Goal: Transaction & Acquisition: Download file/media

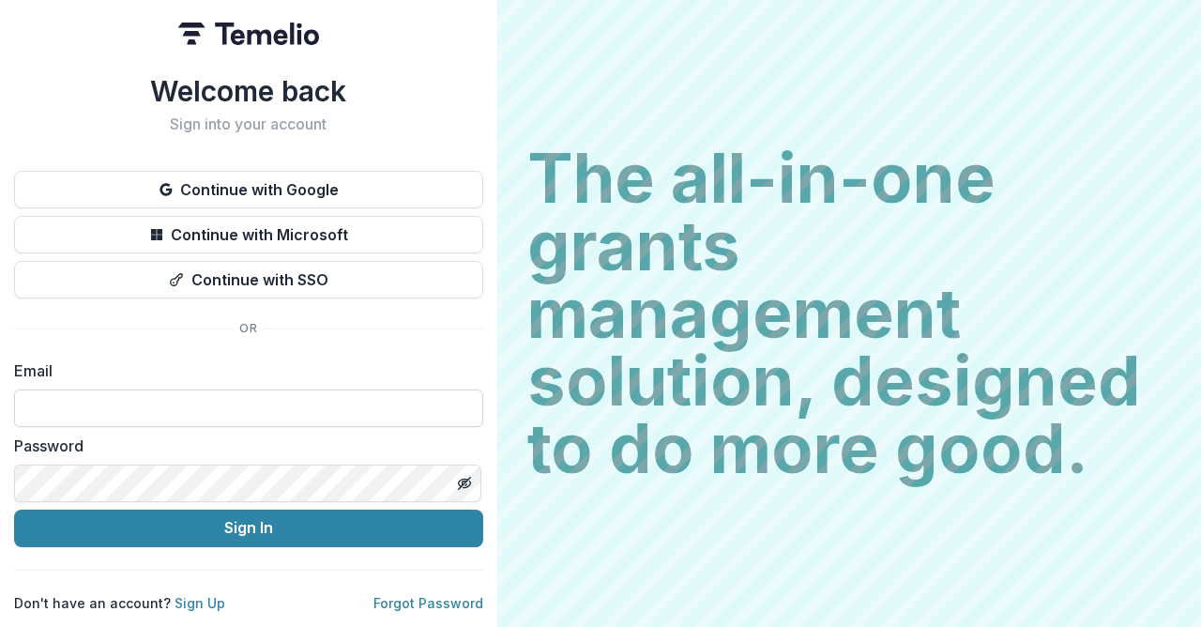
click at [360, 406] on input at bounding box center [248, 409] width 469 height 38
type input "**********"
click at [14, 510] on button "Sign In" at bounding box center [248, 529] width 469 height 38
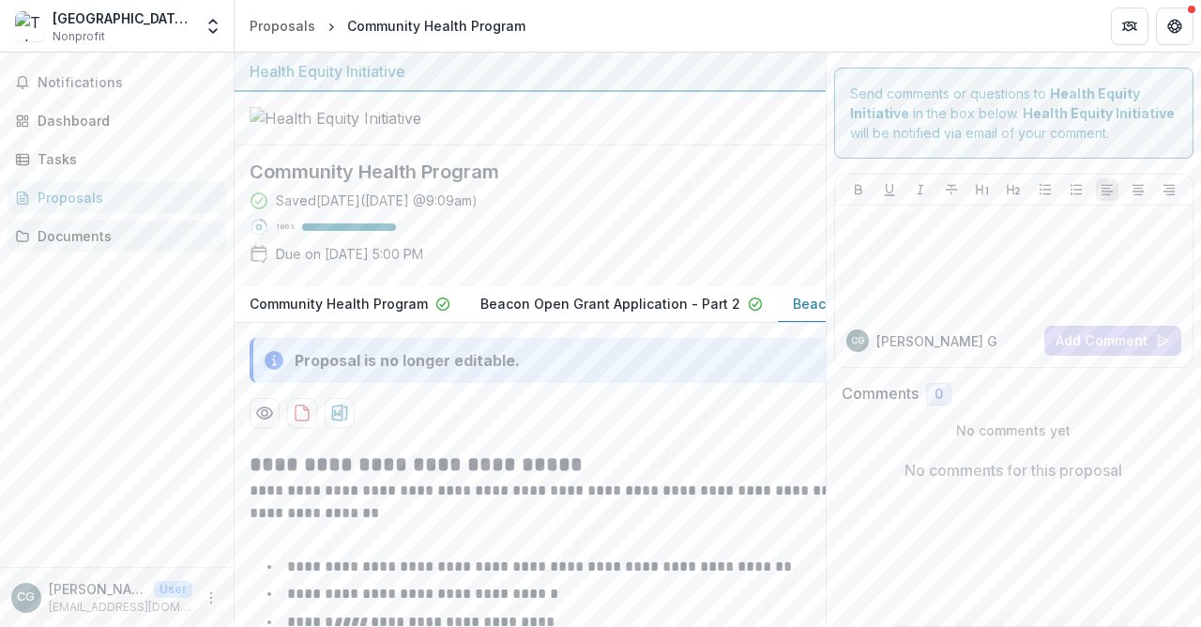
click at [96, 237] on div "Documents" at bounding box center [125, 236] width 174 height 20
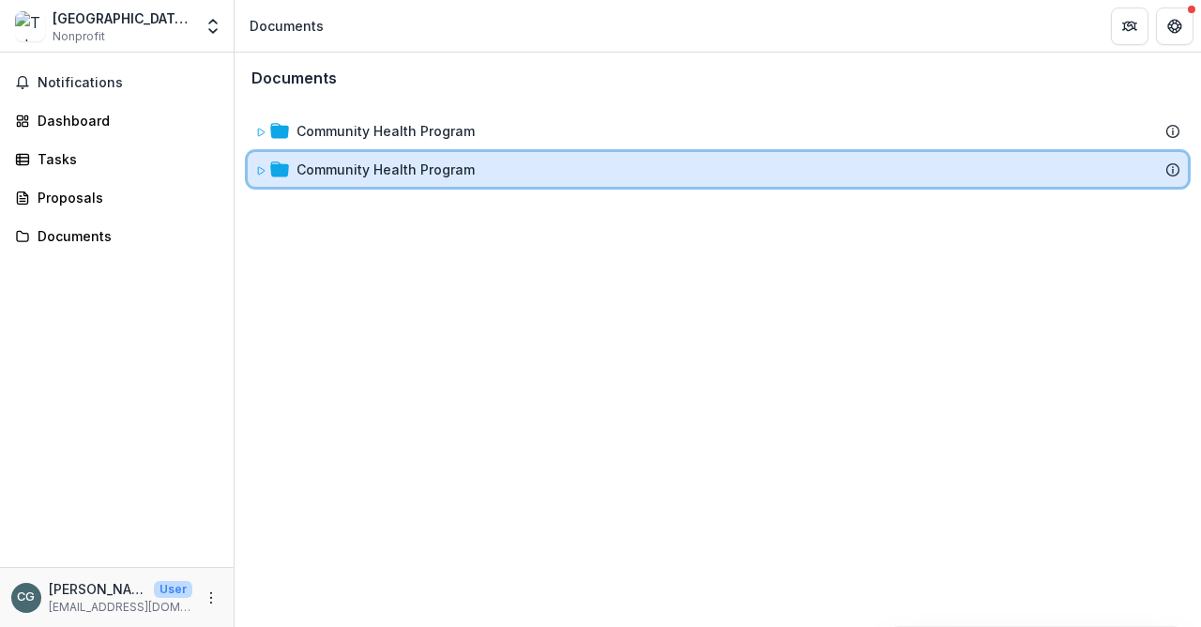
click at [264, 173] on icon at bounding box center [260, 170] width 11 height 11
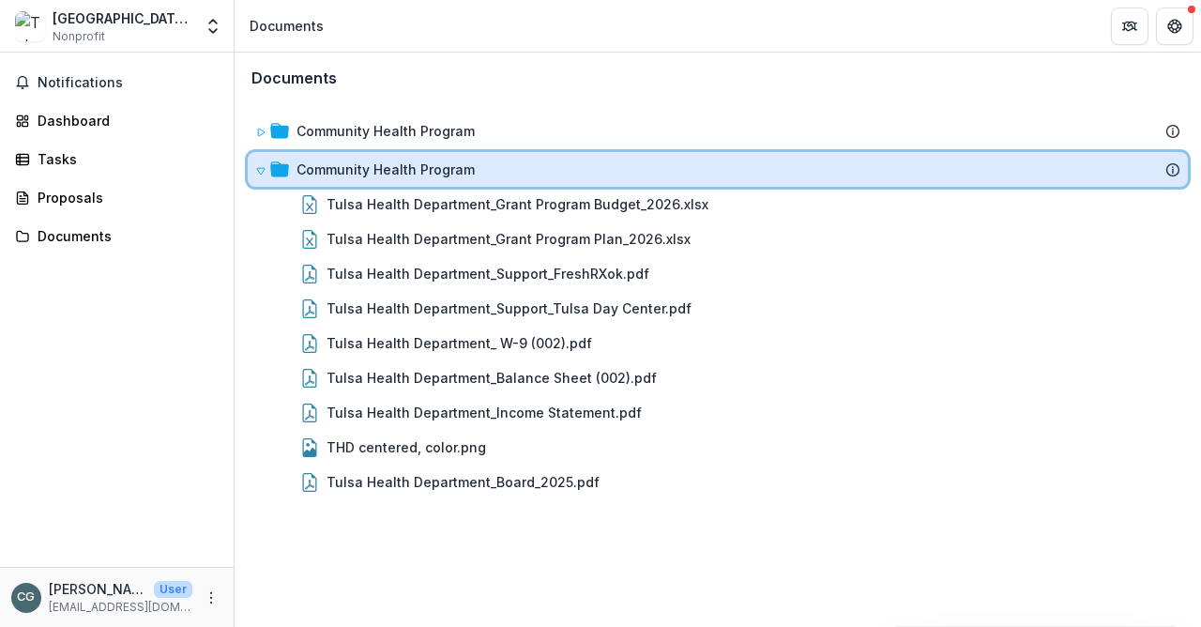
click at [264, 173] on icon at bounding box center [260, 170] width 11 height 11
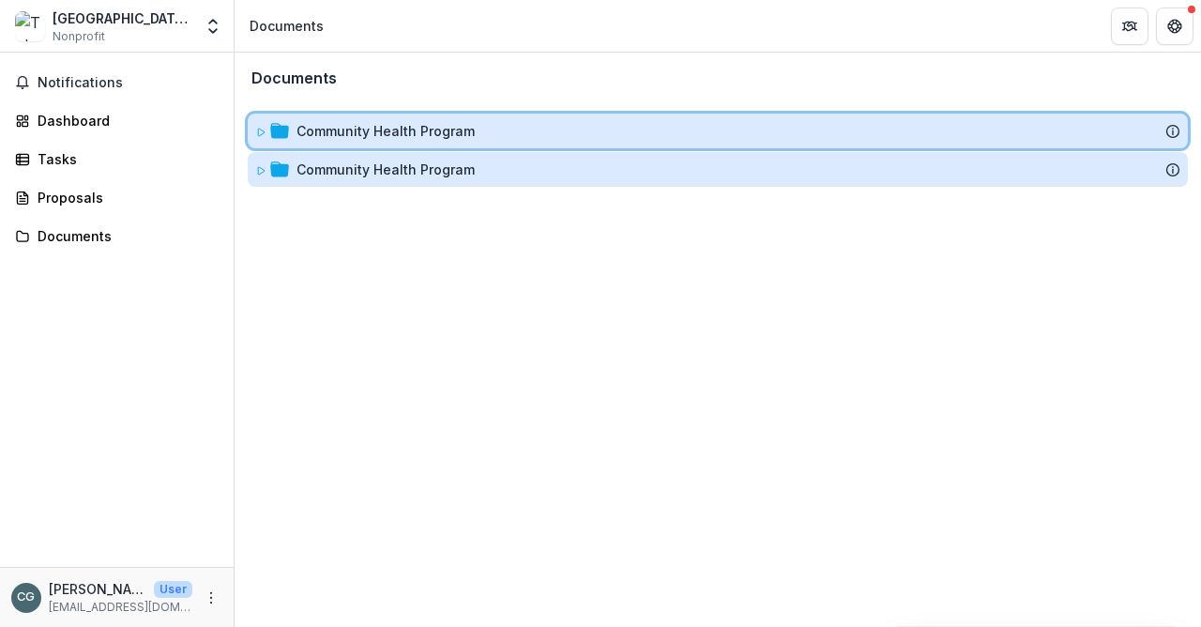
click at [263, 130] on icon at bounding box center [260, 132] width 11 height 11
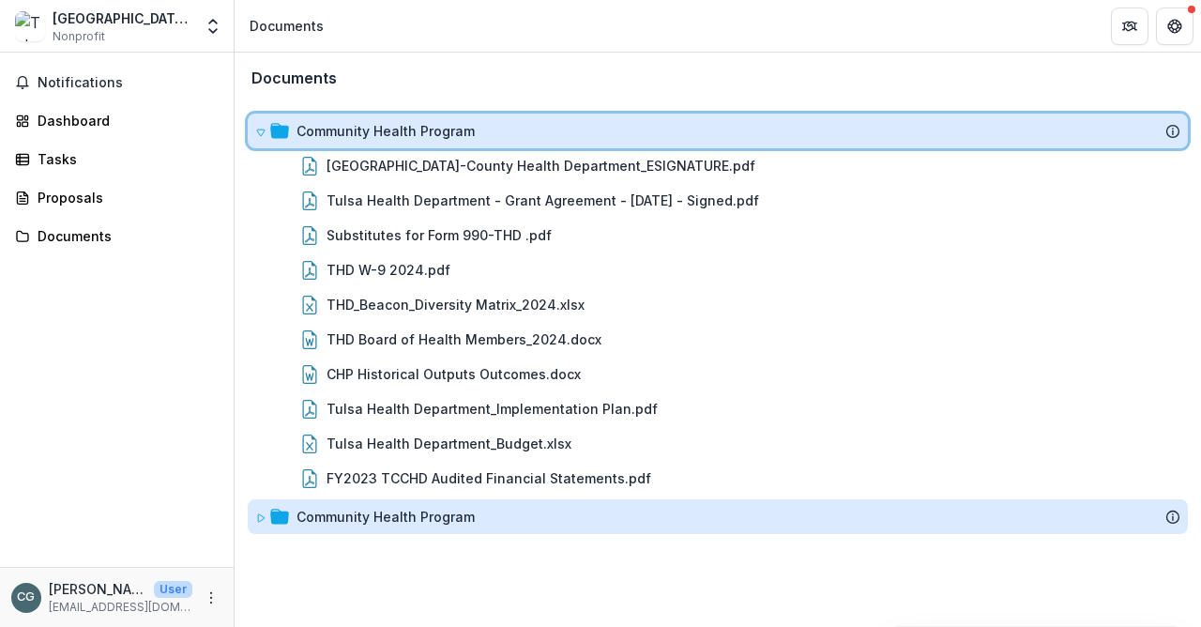
click at [260, 130] on icon at bounding box center [261, 133] width 8 height 7
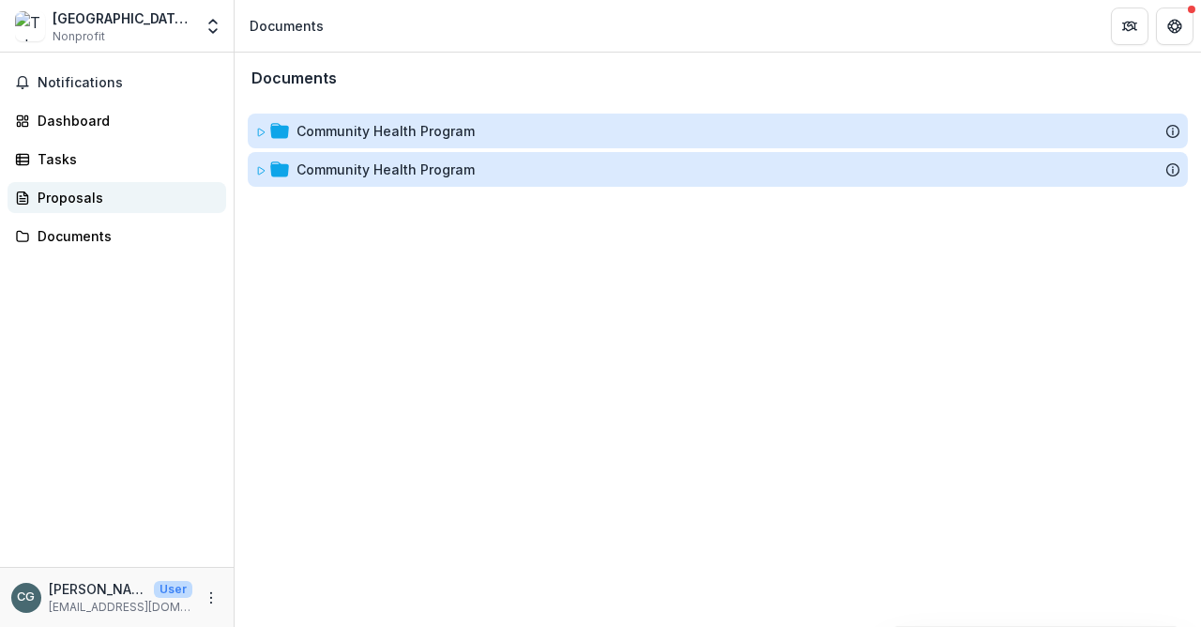
click at [88, 198] on div "Proposals" at bounding box center [125, 198] width 174 height 20
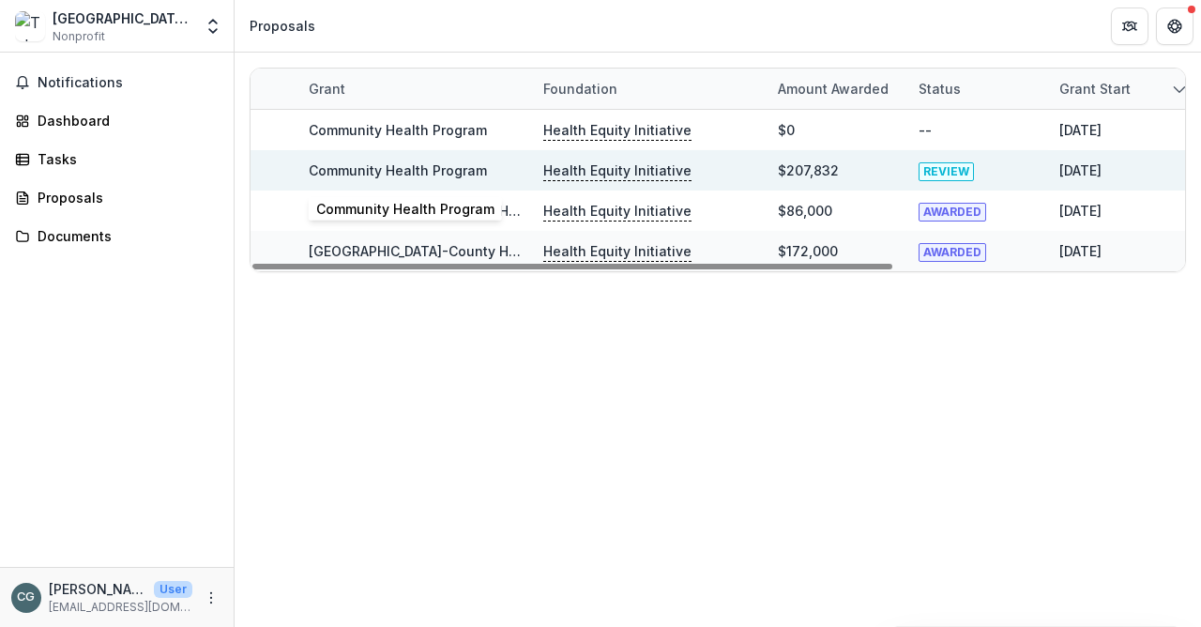
click at [373, 173] on link "Community Health Program" at bounding box center [398, 170] width 178 height 16
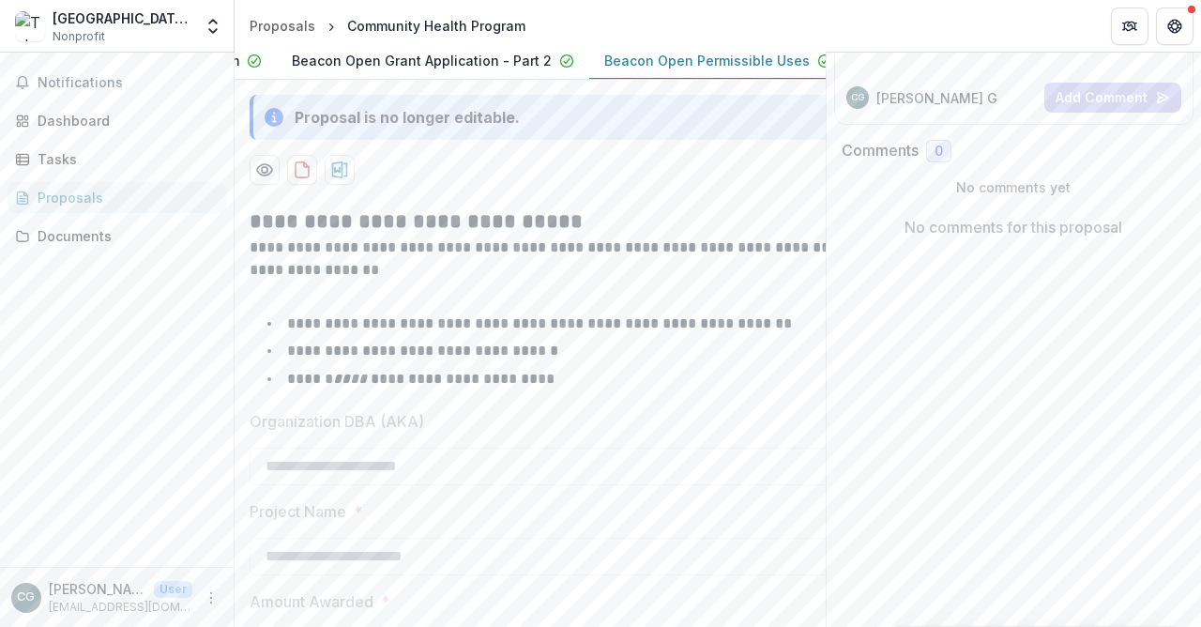
scroll to position [239, 0]
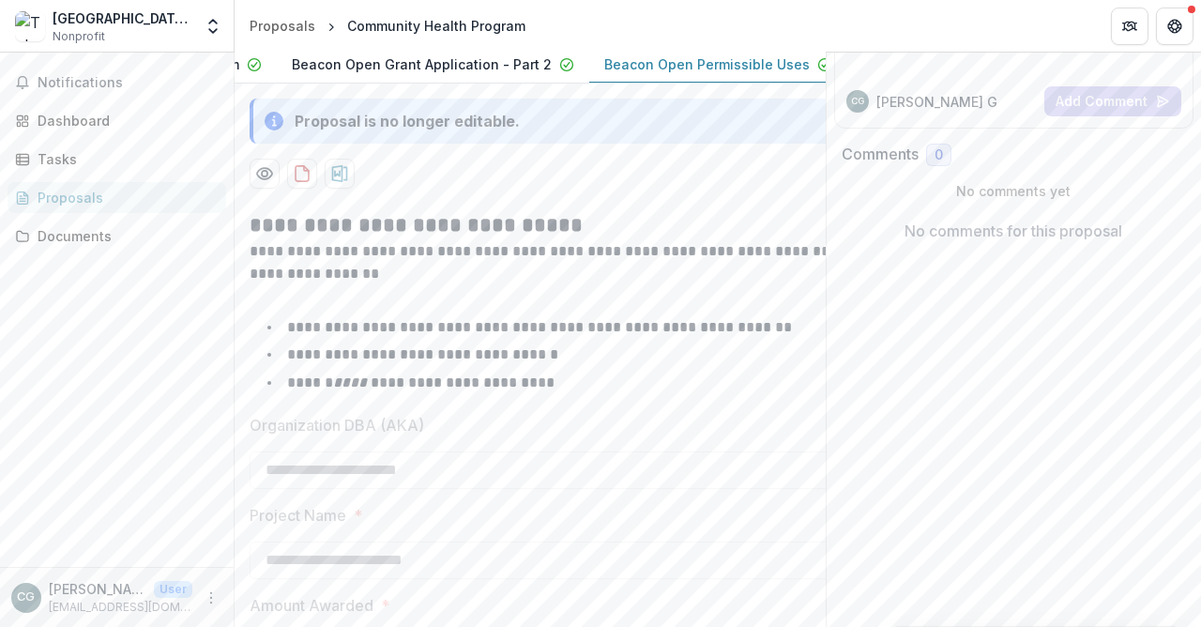
click at [479, 74] on p "Beacon Open Grant Application - Part 2" at bounding box center [422, 64] width 260 height 20
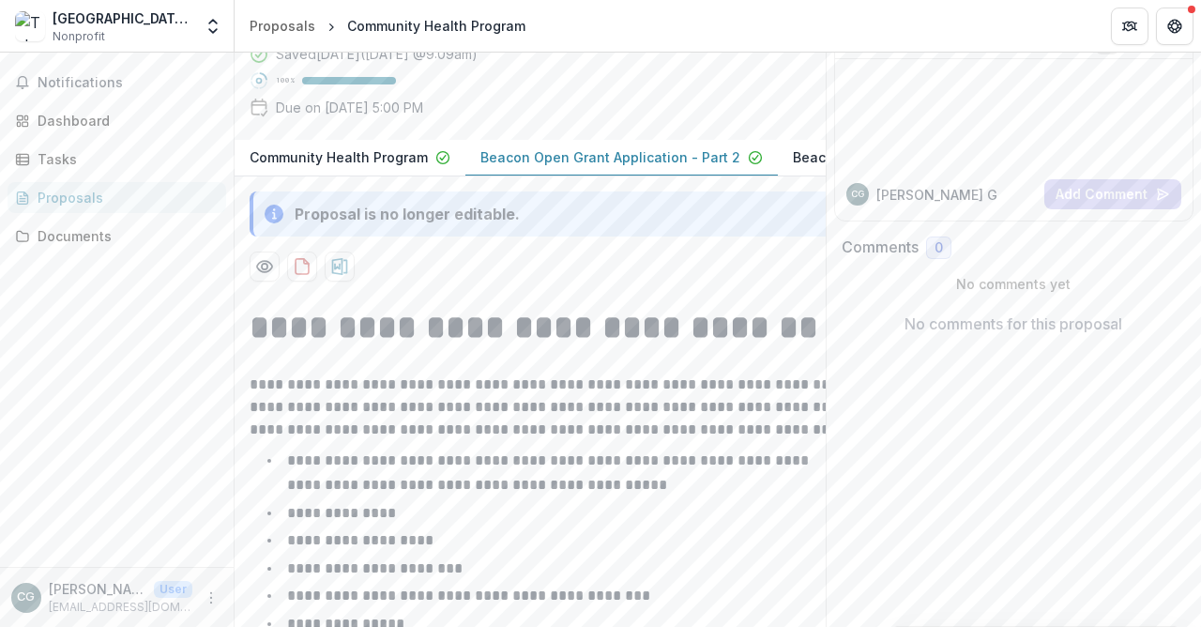
scroll to position [0, 1]
click at [350, 176] on button "Community Health Program" at bounding box center [349, 158] width 231 height 37
click at [350, 167] on p "Community Health Program" at bounding box center [338, 157] width 178 height 20
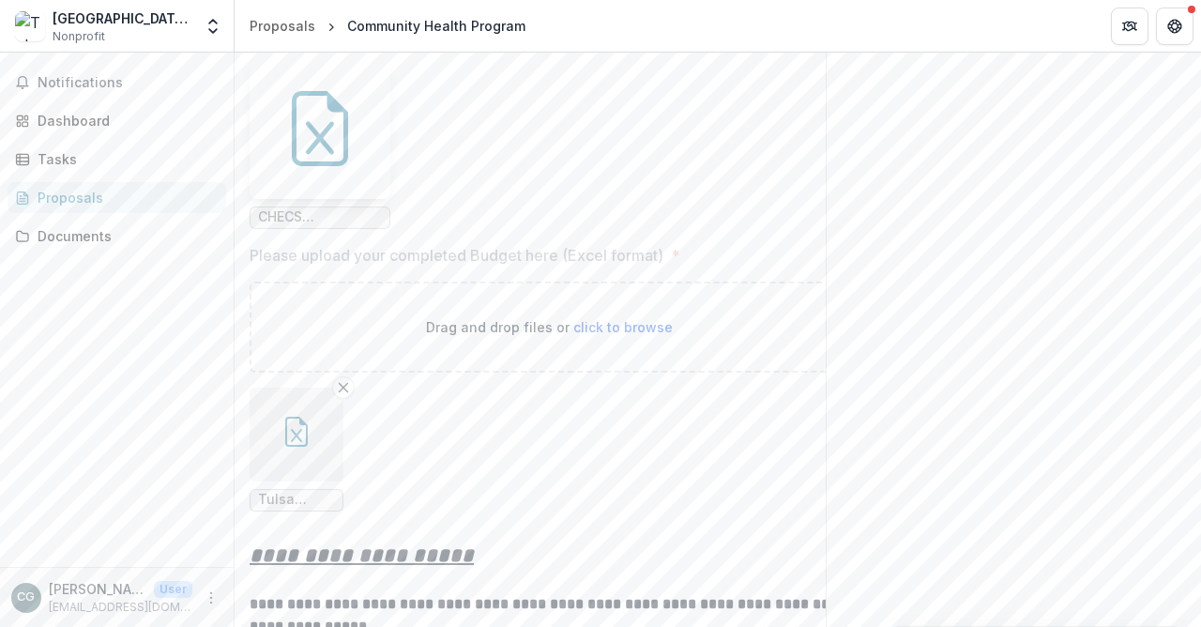
scroll to position [11314, 0]
click at [320, 156] on icon at bounding box center [320, 139] width 28 height 33
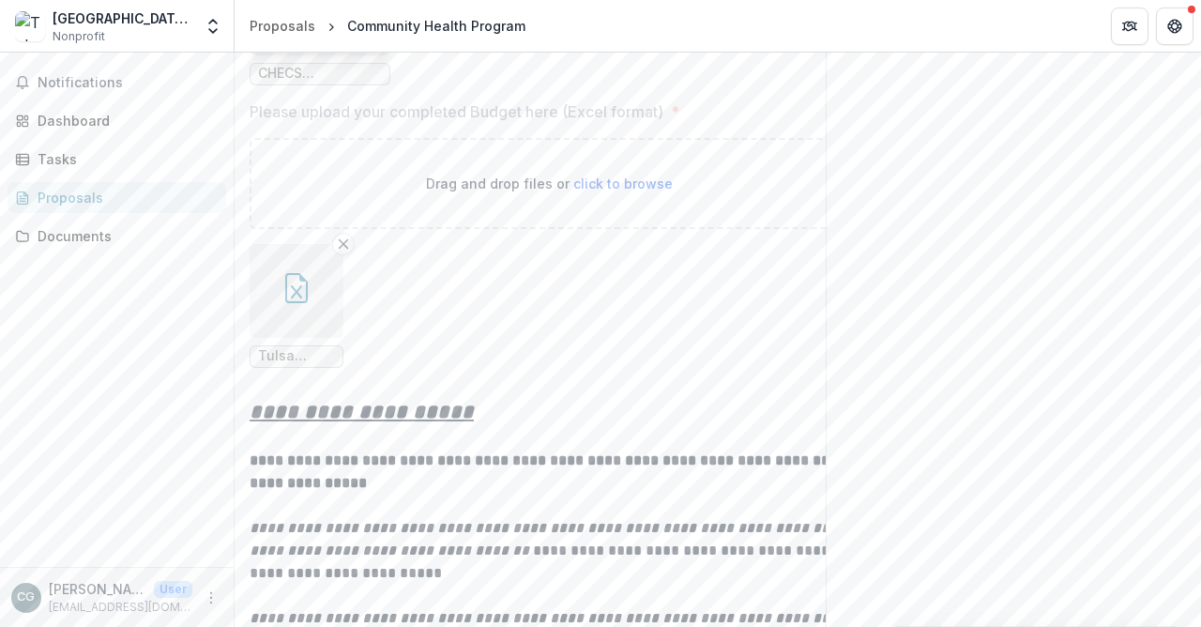
scroll to position [11471, 0]
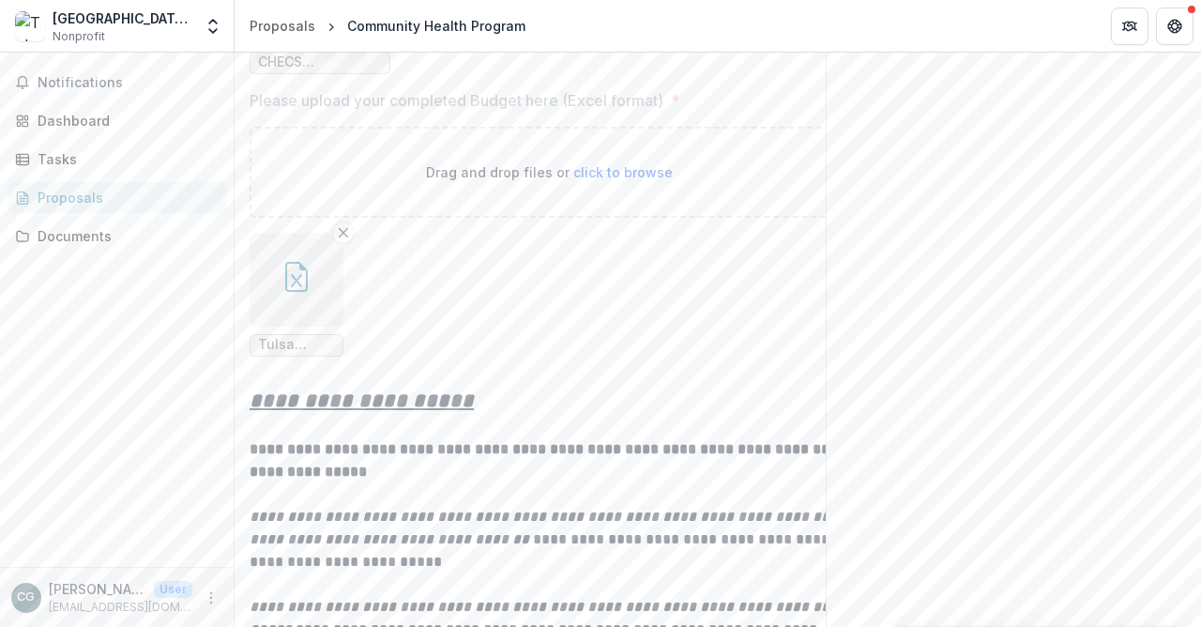
click at [278, 327] on button "button" at bounding box center [297, 280] width 94 height 94
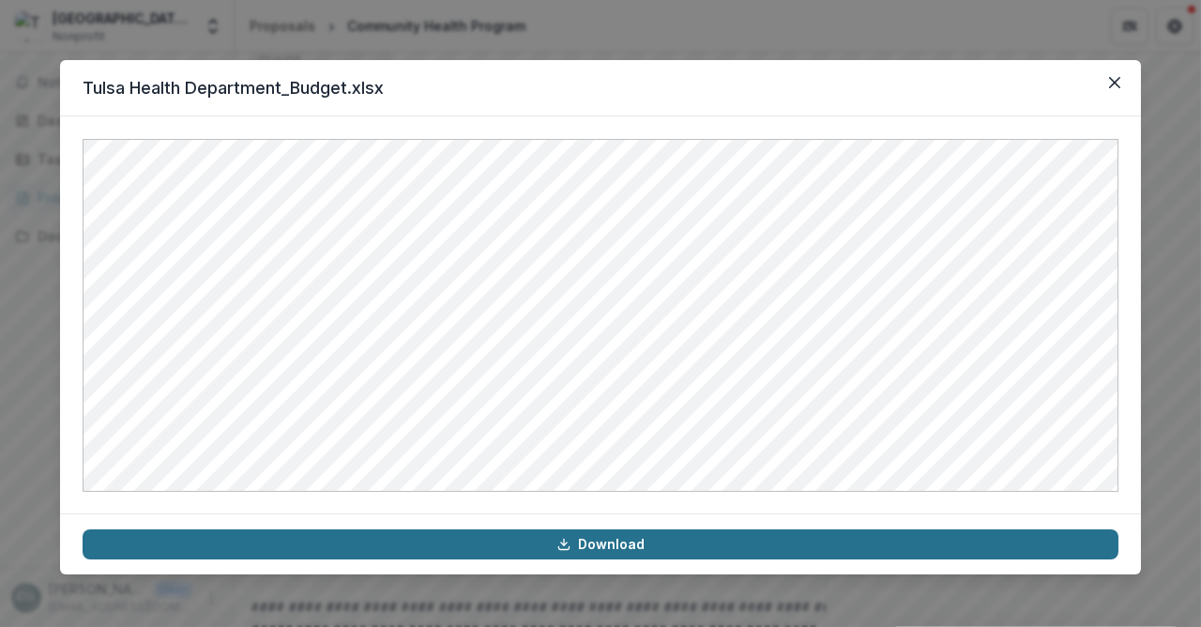
click at [592, 538] on link "Download" at bounding box center [601, 544] width 1036 height 30
